Goal: Transaction & Acquisition: Purchase product/service

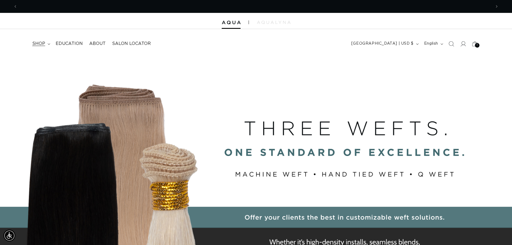
scroll to position [0, 947]
click at [48, 43] on icon at bounding box center [49, 44] width 3 height 2
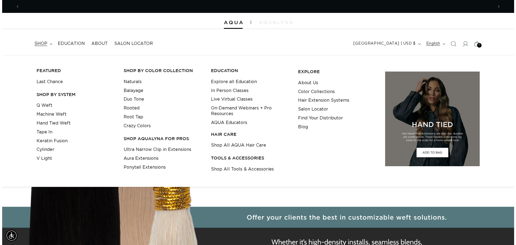
scroll to position [0, 0]
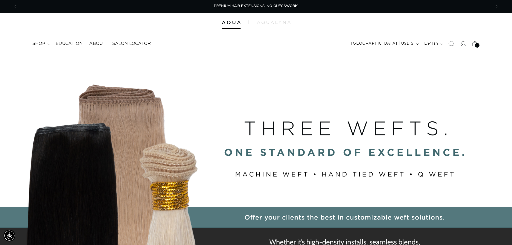
click at [453, 45] on icon "Search" at bounding box center [451, 44] width 6 height 6
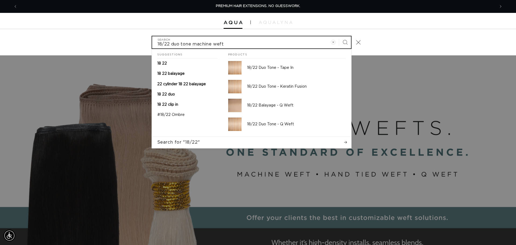
type input "18/22 duo tone machine weft"
click at [339, 36] on button "Search" at bounding box center [345, 42] width 12 height 12
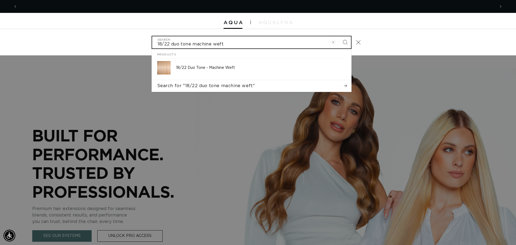
scroll to position [0, 478]
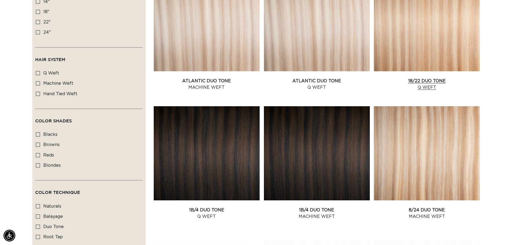
scroll to position [0, 474]
click at [433, 78] on link "18/22 Duo Tone Q Weft" at bounding box center [427, 84] width 106 height 13
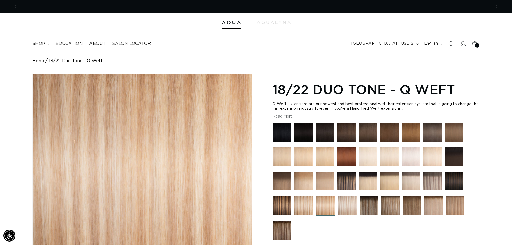
scroll to position [0, 947]
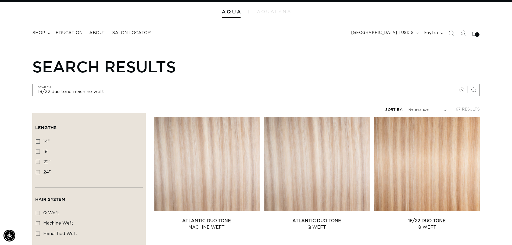
click at [38, 221] on icon at bounding box center [38, 223] width 4 height 4
click at [38, 221] on input "machine weft machine weft (33 products)" at bounding box center [38, 223] width 4 height 4
checkbox input "true"
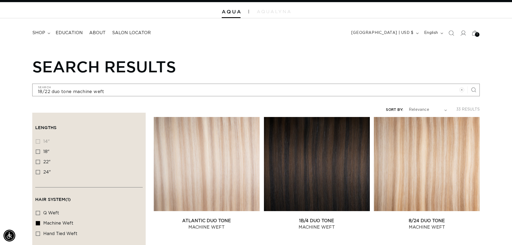
scroll to position [0, 474]
click at [38, 160] on icon at bounding box center [38, 162] width 4 height 4
click at [38, 160] on input "22" 22" (33 products)" at bounding box center [38, 162] width 4 height 4
checkbox input "true"
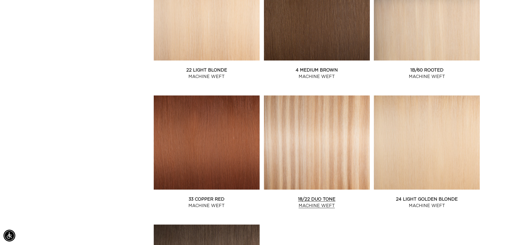
scroll to position [0, 947]
click at [291, 196] on link "18/22 Duo Tone Machine Weft" at bounding box center [317, 202] width 106 height 13
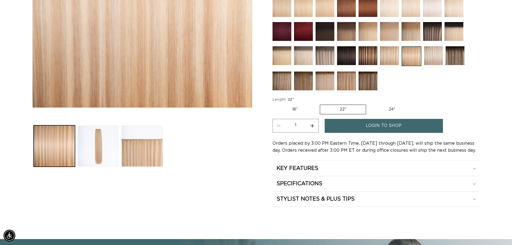
scroll to position [183, 0]
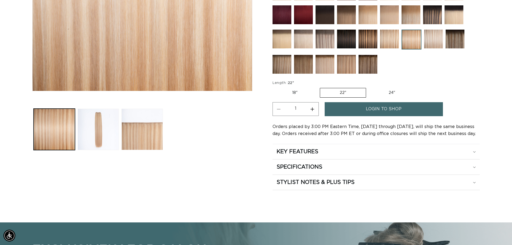
click at [349, 94] on label "22" Variant sold out or unavailable" at bounding box center [343, 93] width 46 height 10
click at [320, 87] on input "22" Variant sold out or unavailable" at bounding box center [320, 87] width 0 height 0
click at [372, 109] on span "login to shop" at bounding box center [384, 109] width 36 height 14
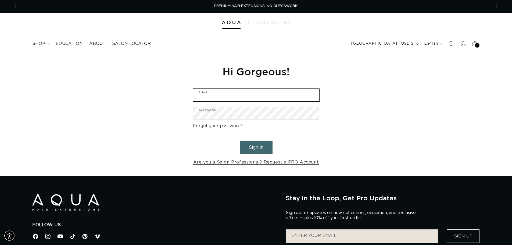
type input "[EMAIL_ADDRESS][DOMAIN_NAME]"
click at [264, 148] on button "Sign in" at bounding box center [256, 148] width 33 height 14
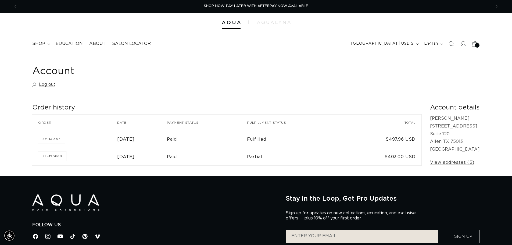
click at [476, 44] on div "1 1" at bounding box center [477, 45] width 5 height 5
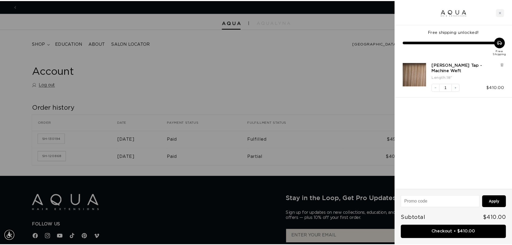
scroll to position [0, 955]
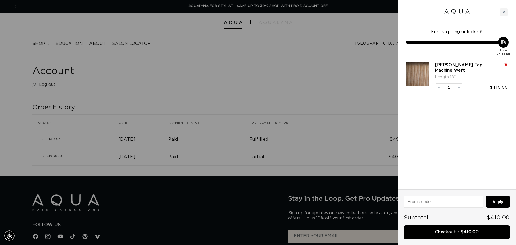
click at [506, 64] on icon at bounding box center [506, 64] width 2 height 3
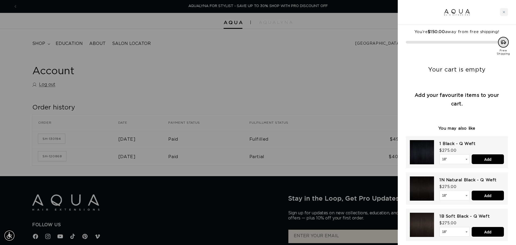
click at [309, 83] on div at bounding box center [258, 122] width 516 height 245
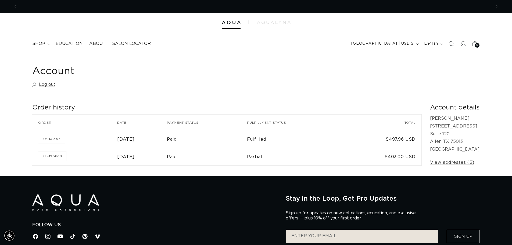
scroll to position [0, 0]
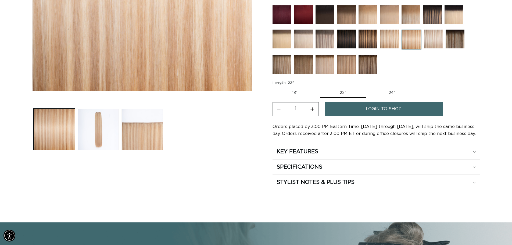
click at [355, 93] on label "22" Variant sold out or unavailable" at bounding box center [343, 93] width 46 height 10
click at [320, 87] on input "22" Variant sold out or unavailable" at bounding box center [320, 87] width 0 height 0
click at [379, 108] on span "login to shop" at bounding box center [384, 109] width 36 height 14
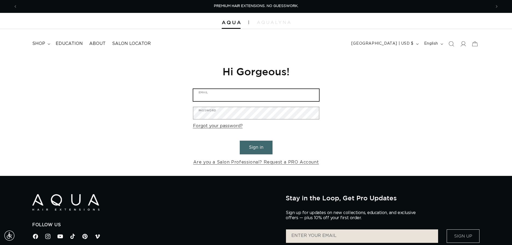
type input "glossedcollective@gmail.com"
click at [262, 151] on button "Sign in" at bounding box center [256, 148] width 33 height 14
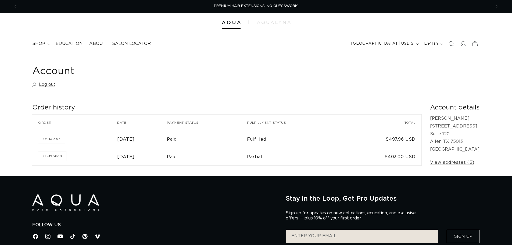
click at [276, 131] on td "Fulfilled" at bounding box center [295, 139] width 96 height 17
click at [37, 42] on span "shop" at bounding box center [38, 44] width 13 height 6
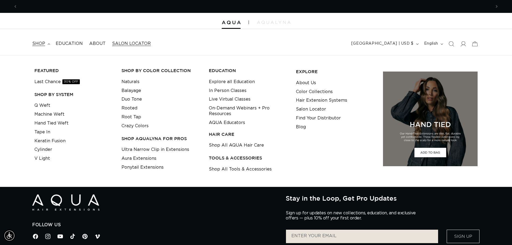
scroll to position [0, 947]
click at [51, 115] on link "Machine Weft" at bounding box center [49, 114] width 30 height 9
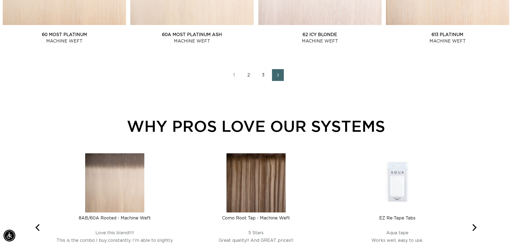
click at [250, 76] on link "2" at bounding box center [249, 75] width 12 height 12
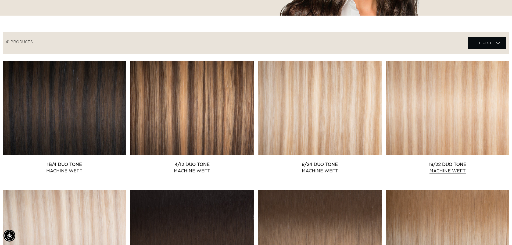
scroll to position [0, 474]
click at [443, 161] on link "18/22 Duo Tone Machine Weft" at bounding box center [447, 167] width 123 height 13
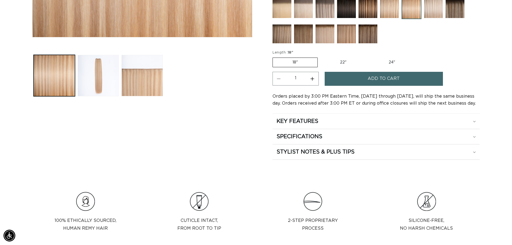
click at [347, 62] on label "22" Variant sold out or unavailable" at bounding box center [343, 62] width 46 height 9
click at [321, 57] on input "22" Variant sold out or unavailable" at bounding box center [320, 56] width 0 height 0
radio input "true"
click at [357, 78] on button "Add to cart" at bounding box center [384, 79] width 118 height 14
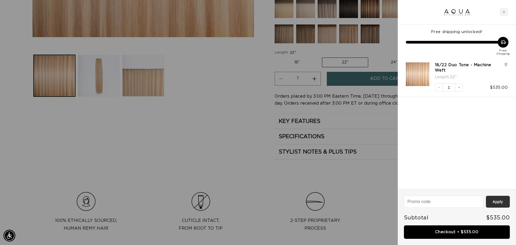
scroll to position [0, 955]
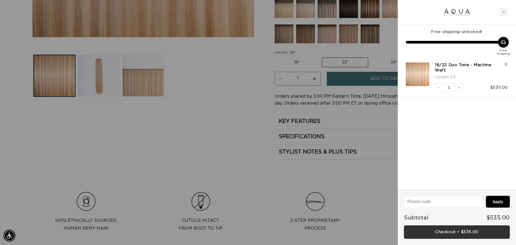
click at [471, 232] on link "Checkout • $535.00" at bounding box center [457, 232] width 106 height 14
